Goal: Navigation & Orientation: Find specific page/section

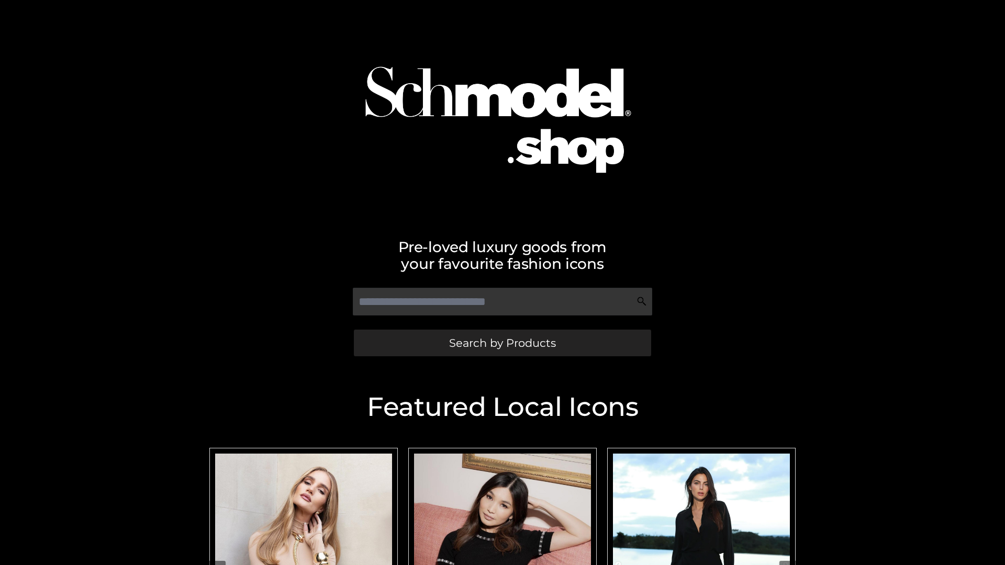
click at [502, 343] on span "Search by Products" at bounding box center [502, 343] width 107 height 11
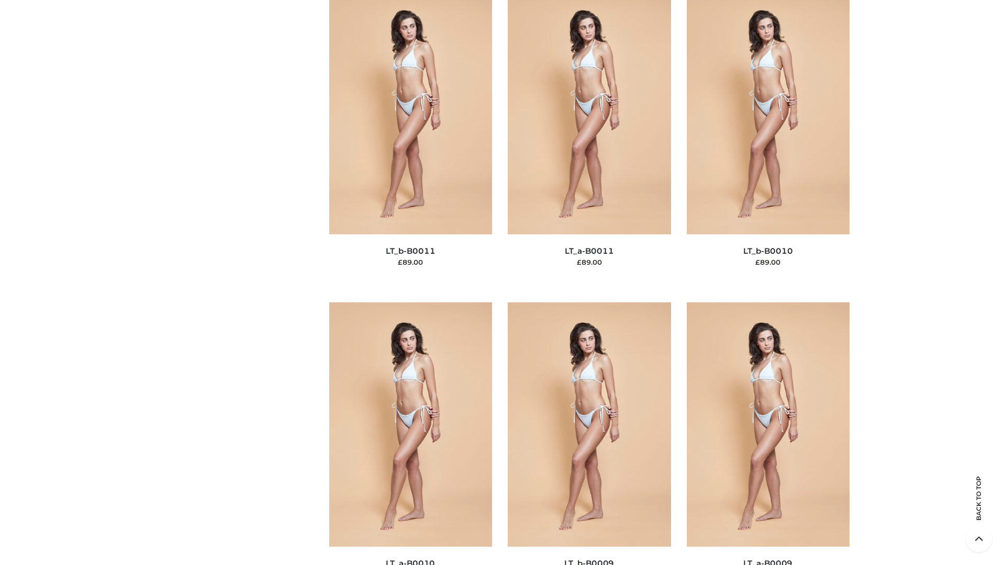
scroll to position [4701, 0]
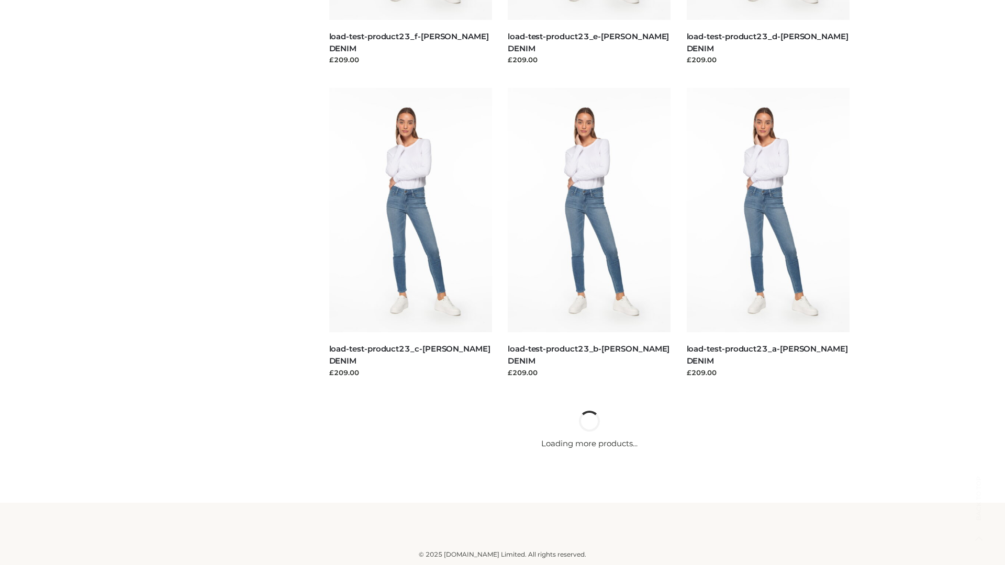
scroll to position [918, 0]
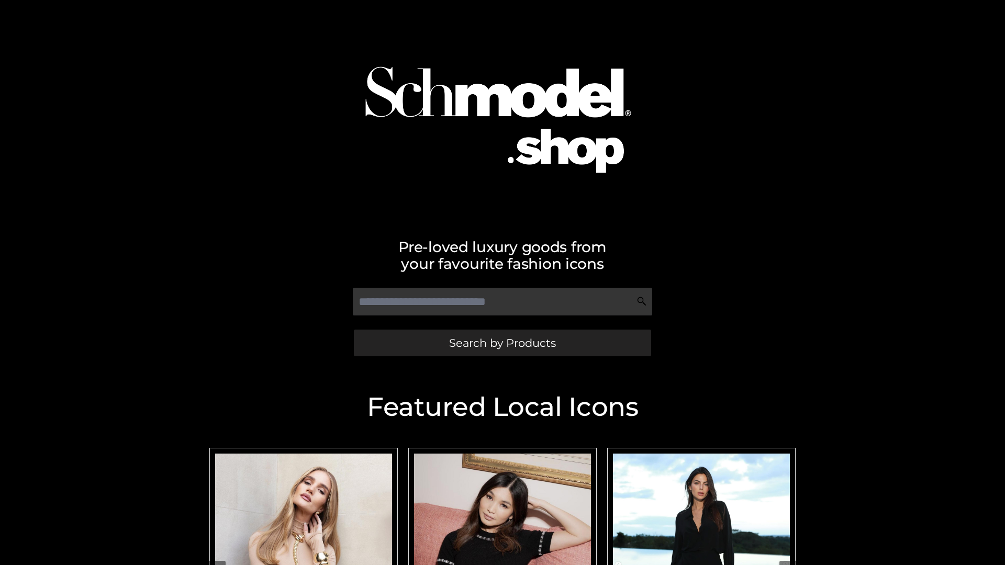
click at [502, 343] on span "Search by Products" at bounding box center [502, 343] width 107 height 11
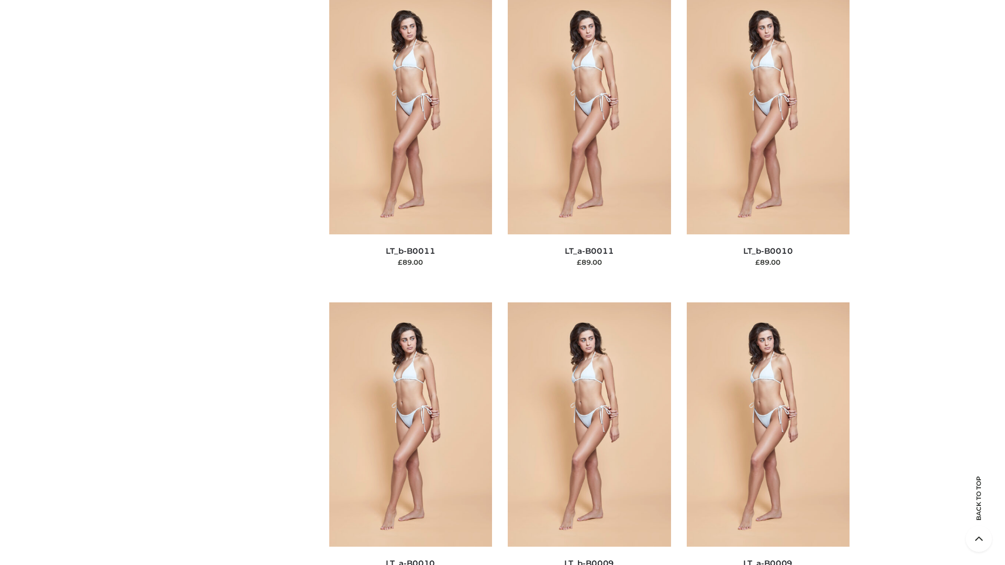
scroll to position [4701, 0]
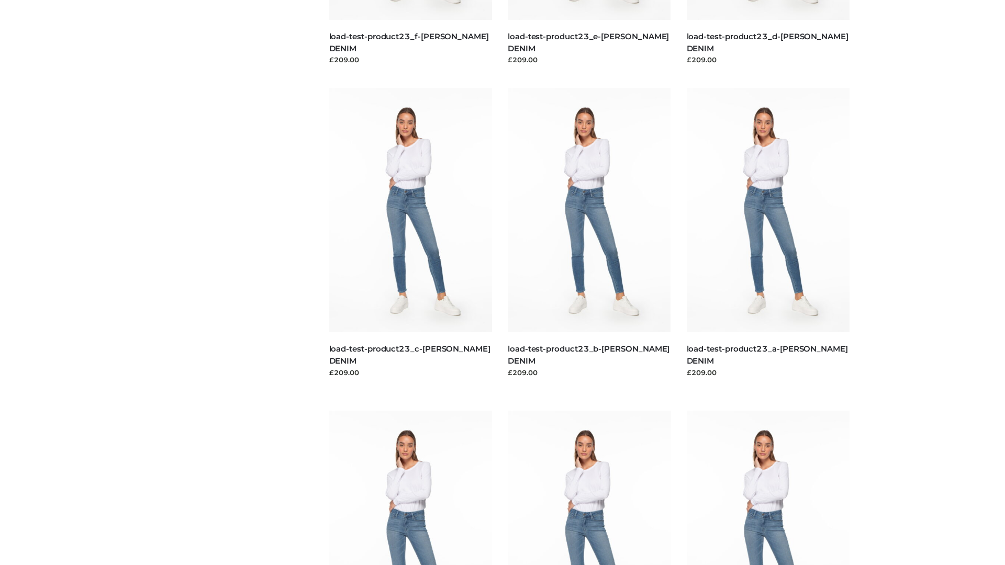
scroll to position [918, 0]
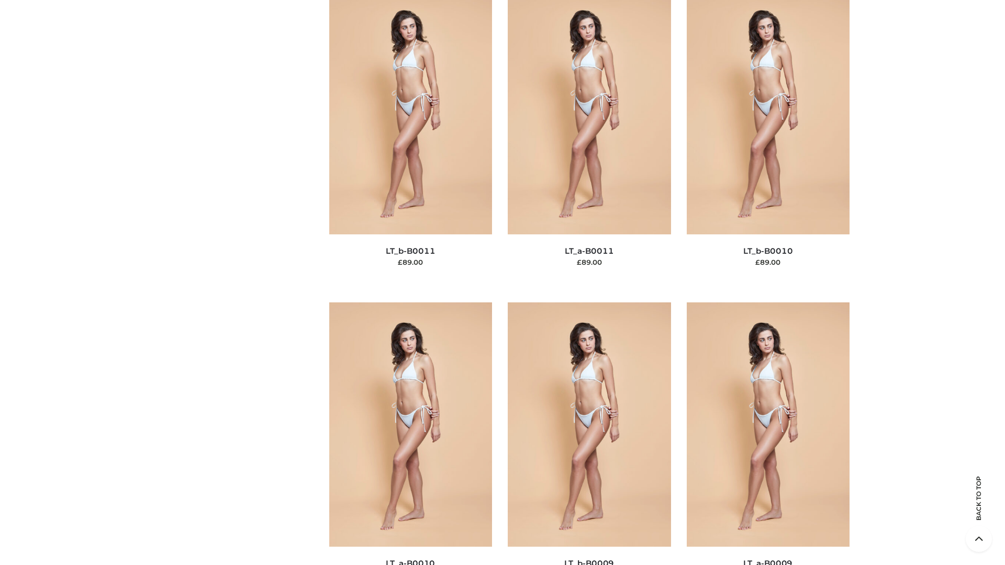
scroll to position [4701, 0]
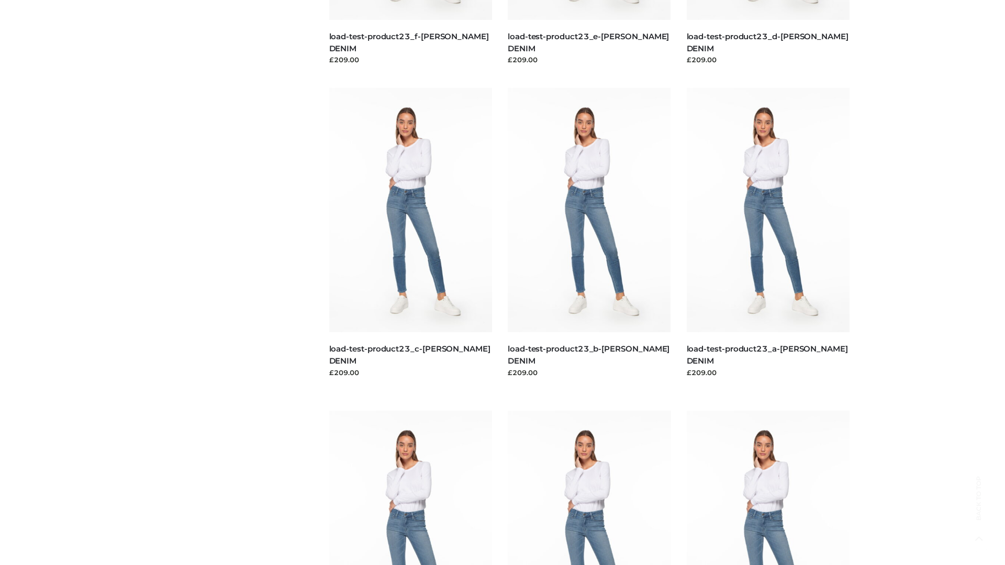
scroll to position [918, 0]
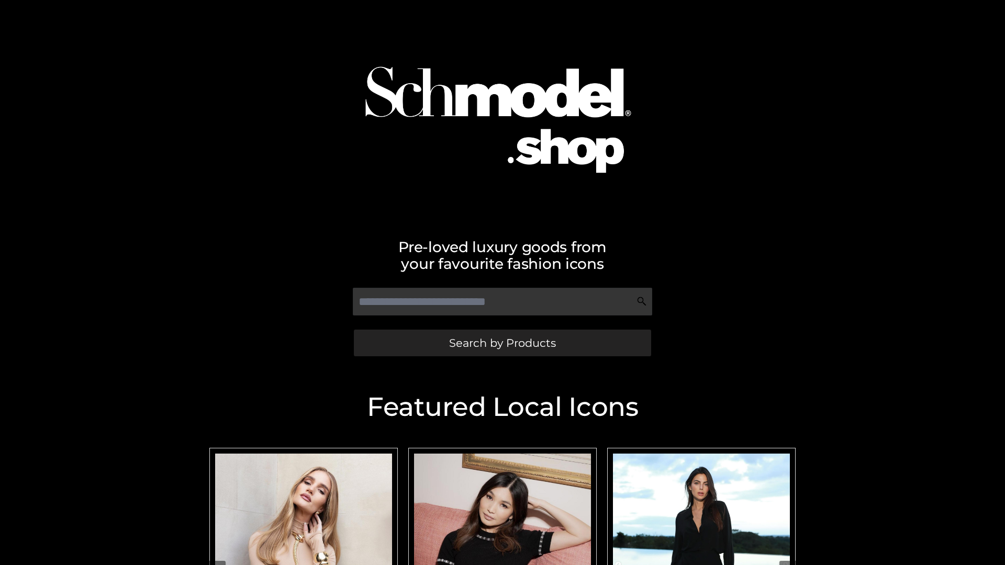
click at [502, 343] on span "Search by Products" at bounding box center [502, 343] width 107 height 11
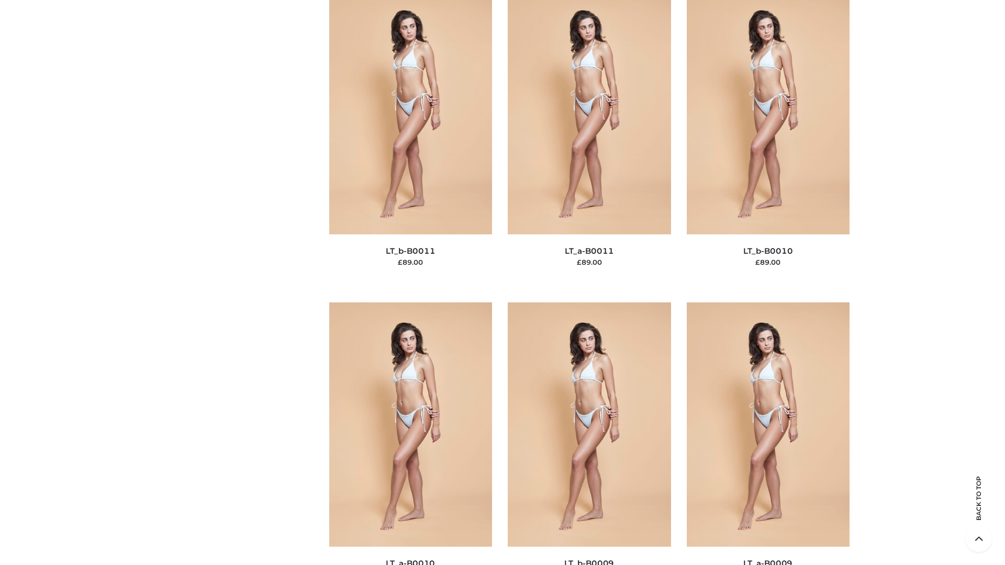
scroll to position [4701, 0]
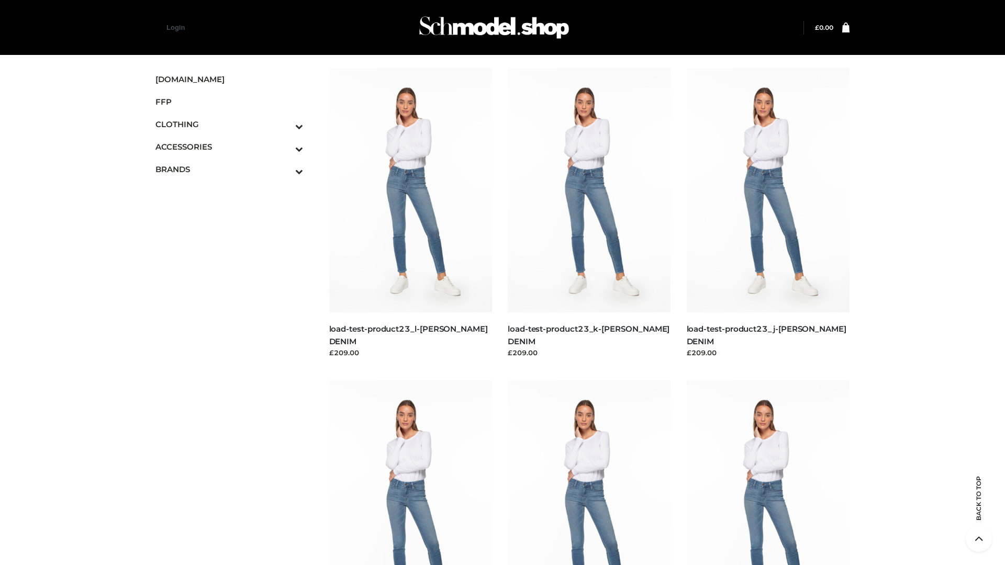
scroll to position [918, 0]
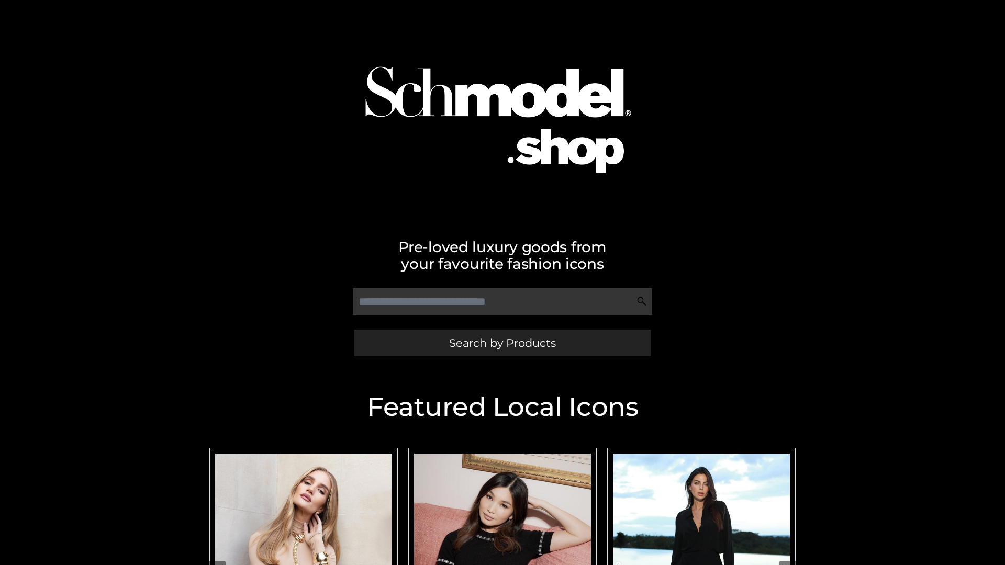
click at [502, 343] on span "Search by Products" at bounding box center [502, 343] width 107 height 11
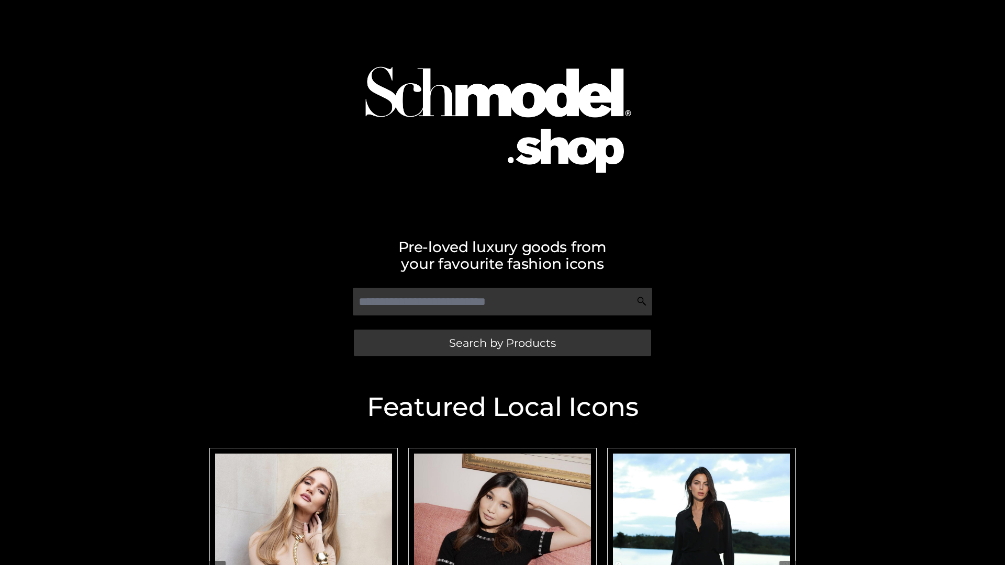
click at [502, 343] on span "Search by Products" at bounding box center [502, 343] width 107 height 11
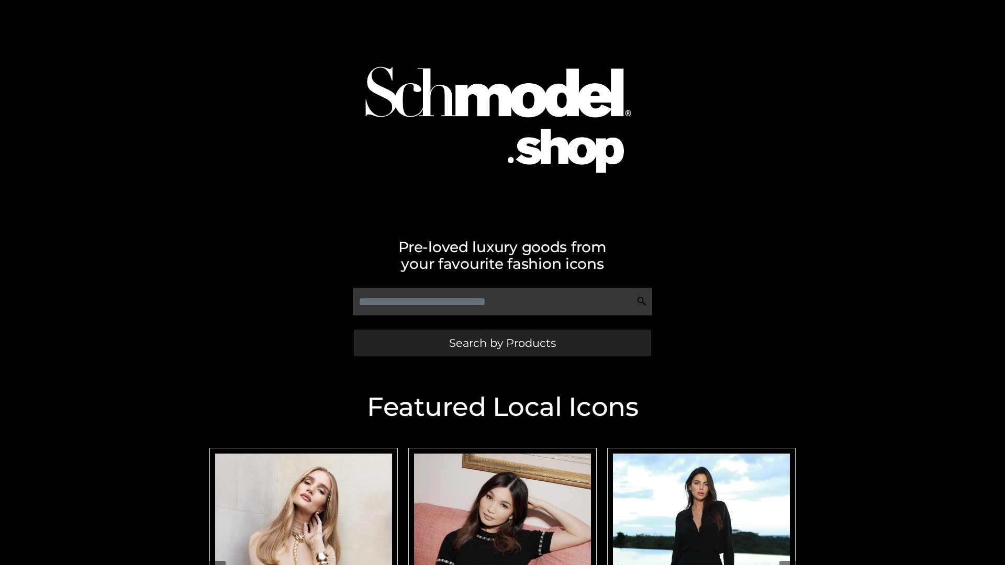
click at [502, 343] on span "Search by Products" at bounding box center [502, 343] width 107 height 11
